Goal: Find specific page/section: Find specific page/section

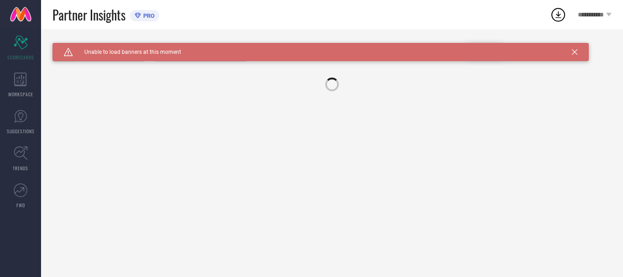
click at [21, 81] on icon at bounding box center [20, 80] width 13 height 14
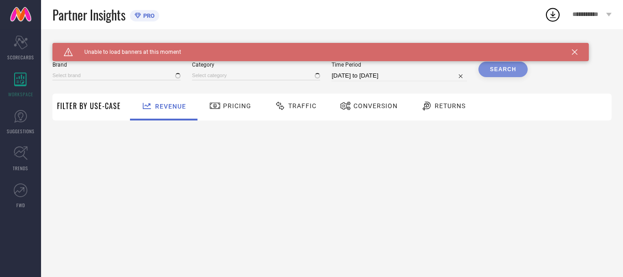
type input "MORCHARI"
type input "All"
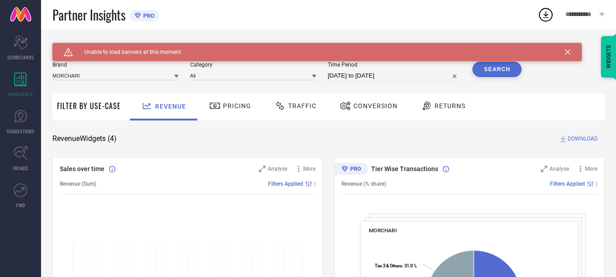
click at [565, 52] on div "Caution Created with Sketch. Unable to load banners at this moment" at bounding box center [316, 52] width 529 height 18
click at [568, 52] on icon at bounding box center [567, 51] width 5 height 5
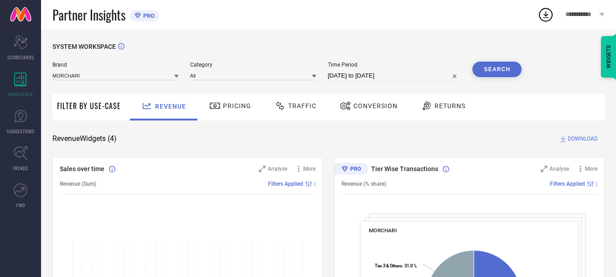
click at [450, 107] on span "Returns" at bounding box center [450, 105] width 31 height 7
